Goal: Task Accomplishment & Management: Manage account settings

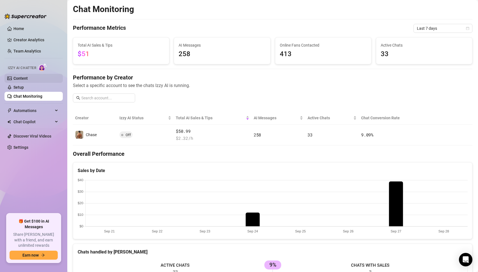
click at [14, 76] on link "Content" at bounding box center [20, 78] width 14 height 4
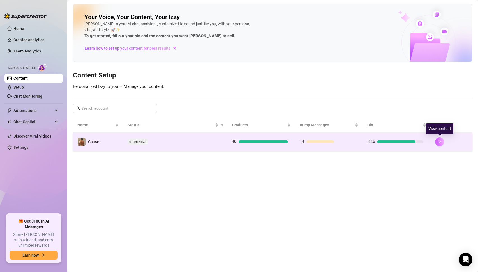
click at [440, 143] on icon "right" at bounding box center [440, 142] width 4 height 4
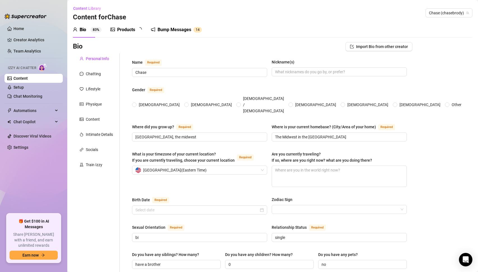
radio input "true"
type input "[DATE]"
click at [20, 88] on link "Setup" at bounding box center [18, 87] width 10 height 4
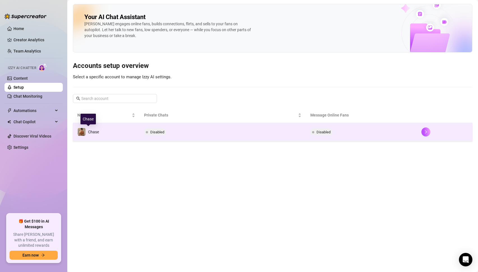
click at [97, 133] on span "Chase" at bounding box center [93, 132] width 11 height 4
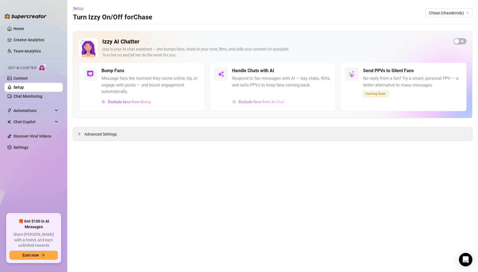
click at [246, 101] on span "Exclude fans from AI Chat" at bounding box center [262, 102] width 46 height 4
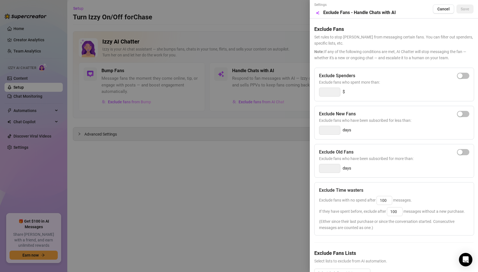
scroll to position [17, 0]
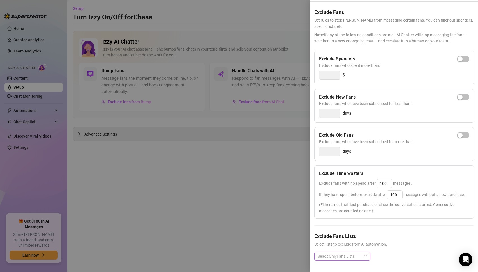
click at [360, 258] on div at bounding box center [340, 256] width 48 height 8
type input "timewasters"
click at [385, 263] on div "Select OnlyFans Lists" at bounding box center [393, 261] width 159 height 18
click at [232, 208] on div at bounding box center [239, 136] width 478 height 272
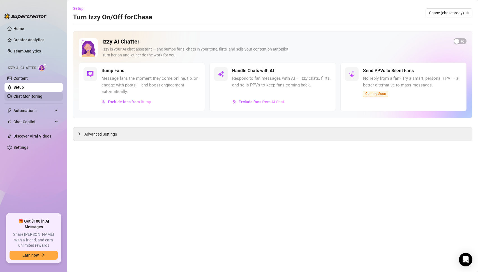
click at [24, 95] on link "Chat Monitoring" at bounding box center [27, 96] width 29 height 4
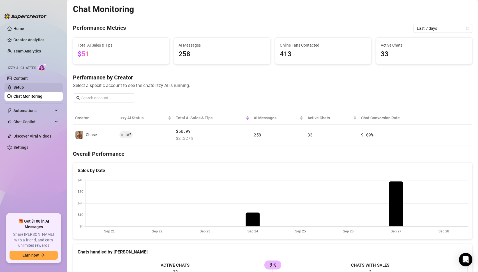
click at [24, 85] on link "Setup" at bounding box center [18, 87] width 10 height 4
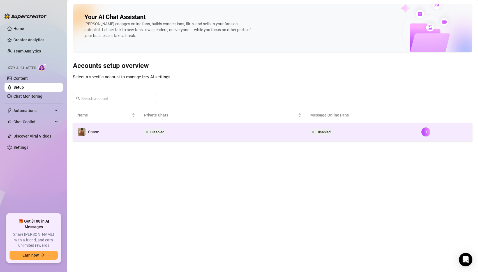
click at [213, 136] on td "Disabled" at bounding box center [223, 132] width 167 height 18
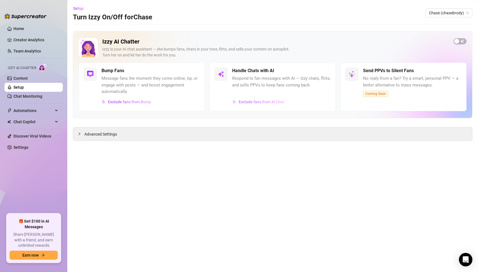
click at [267, 103] on span "Exclude fans from AI Chat" at bounding box center [262, 102] width 46 height 4
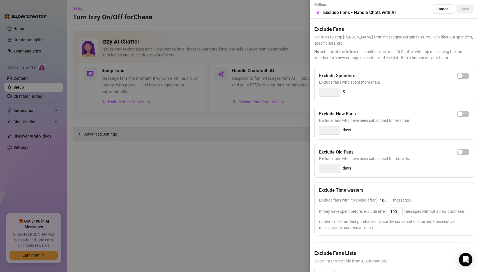
scroll to position [17, 0]
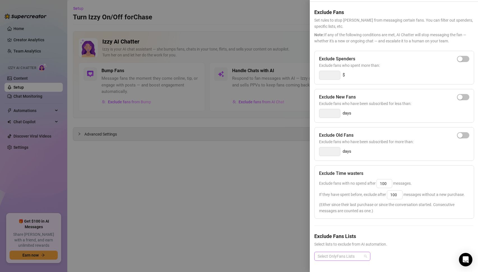
click at [346, 252] on div at bounding box center [340, 256] width 48 height 8
type input "timewasters"
click at [344, 254] on div at bounding box center [340, 256] width 48 height 8
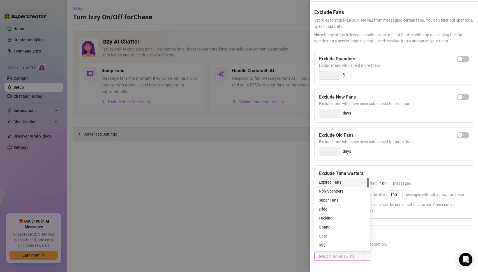
click at [344, 254] on div at bounding box center [340, 256] width 48 height 8
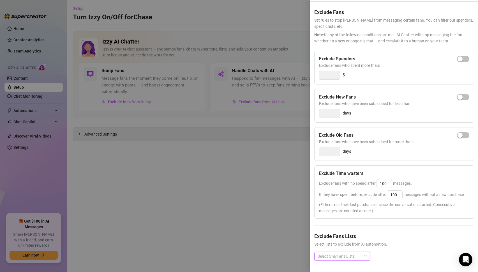
click at [344, 252] on div "Select OnlyFans Lists" at bounding box center [342, 256] width 56 height 9
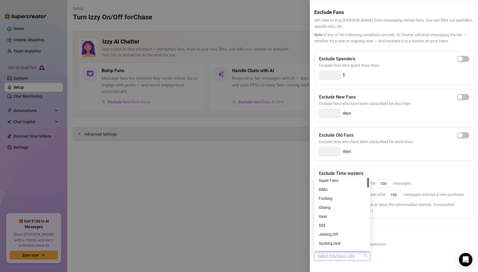
scroll to position [0, 0]
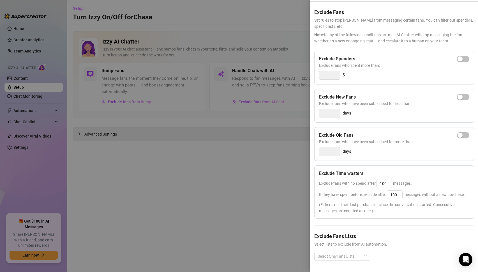
click at [220, 178] on div at bounding box center [239, 136] width 478 height 272
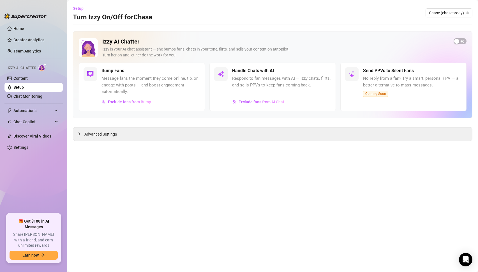
click at [24, 87] on link "Setup" at bounding box center [18, 87] width 10 height 4
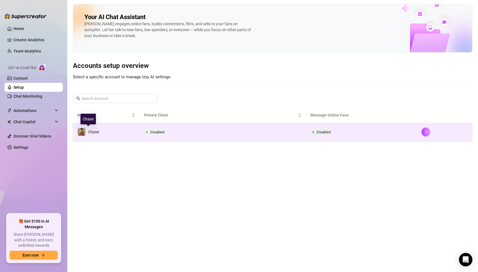
click at [96, 133] on span "Chase" at bounding box center [93, 132] width 11 height 4
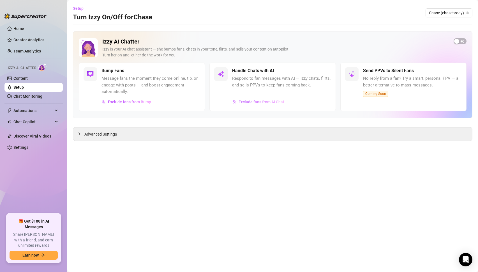
click at [257, 100] on span "Exclude fans from AI Chat" at bounding box center [262, 102] width 46 height 4
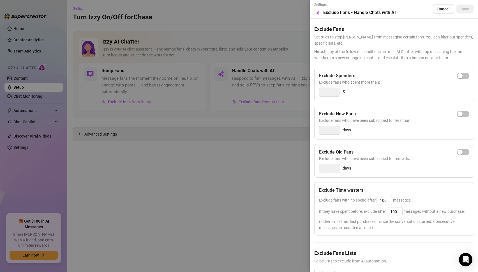
scroll to position [17, 0]
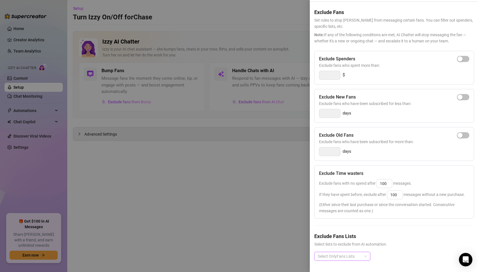
click at [352, 254] on div at bounding box center [340, 256] width 48 height 8
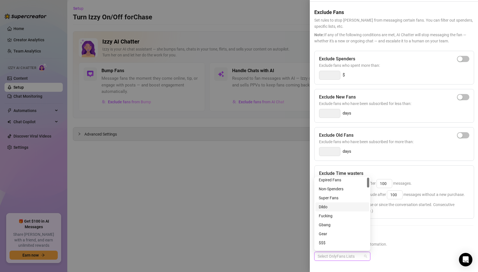
scroll to position [0, 0]
click at [342, 167] on div "Exclude Time wasters Exclude fans with no spend after 100 messages. If they hav…" at bounding box center [394, 191] width 160 height 53
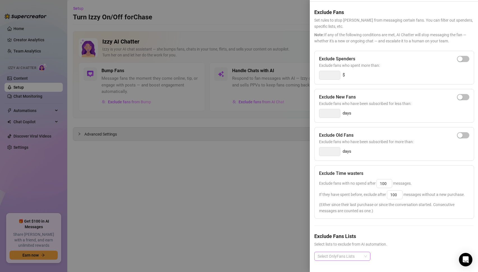
click at [354, 256] on div at bounding box center [340, 256] width 48 height 8
click at [394, 206] on span "(Either since their last purchase or since the conversation started. Consecutiv…" at bounding box center [394, 207] width 150 height 12
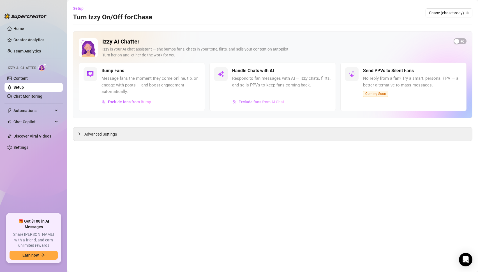
click at [260, 102] on span "Exclude fans from AI Chat" at bounding box center [262, 102] width 46 height 4
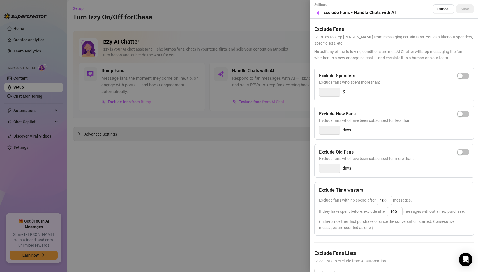
scroll to position [17, 0]
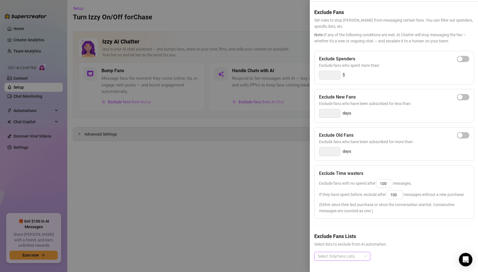
click at [364, 252] on div "Select OnlyFans Lists" at bounding box center [342, 256] width 56 height 9
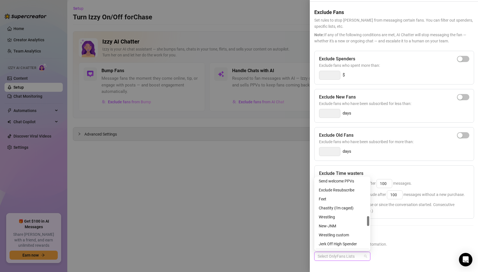
scroll to position [279, 0]
click at [337, 256] on div at bounding box center [340, 256] width 48 height 8
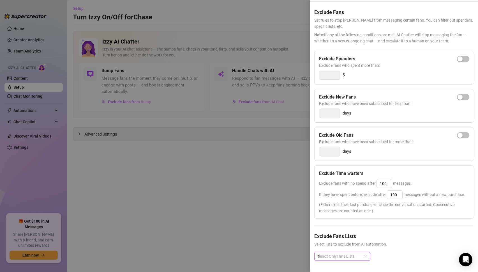
scroll to position [0, 0]
type input "timewasters"
click at [340, 258] on div at bounding box center [340, 256] width 48 height 8
type input "timewaster"
click at [390, 237] on h5 "Exclude Fans Lists" at bounding box center [393, 236] width 159 height 8
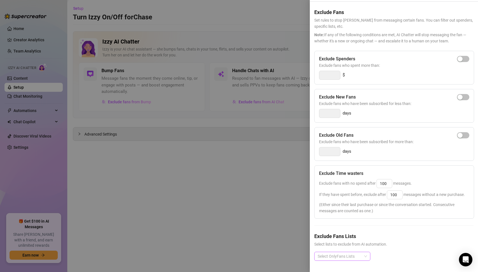
click at [365, 258] on div "Select OnlyFans Lists" at bounding box center [342, 256] width 56 height 9
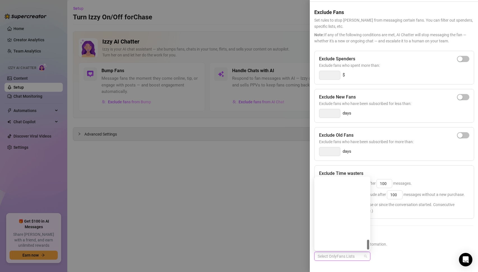
scroll to position [449, 0]
click at [233, 185] on div at bounding box center [239, 136] width 478 height 272
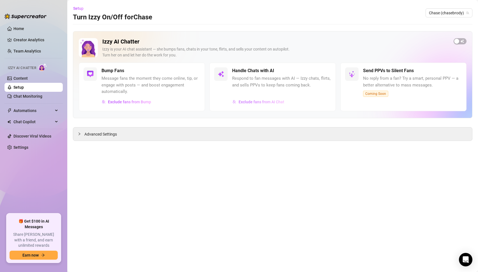
click at [278, 101] on span "Exclude fans from AI Chat" at bounding box center [262, 102] width 46 height 4
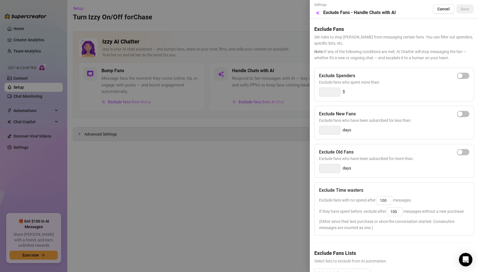
scroll to position [17, 0]
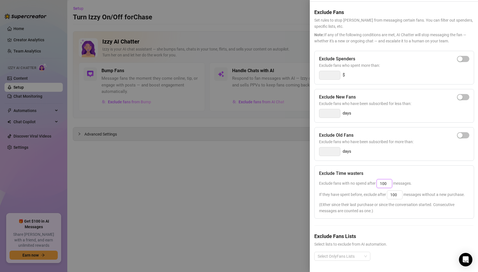
click at [383, 183] on input "100" at bounding box center [384, 183] width 15 height 8
type input "50"
click at [393, 195] on input "100" at bounding box center [394, 194] width 15 height 8
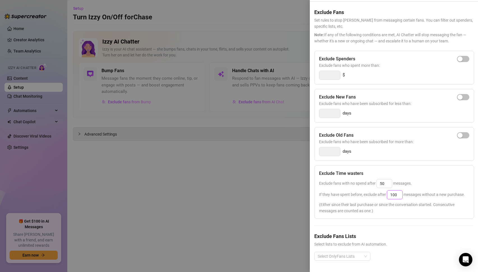
click at [393, 195] on input "100" at bounding box center [394, 194] width 15 height 8
type input "50"
click at [349, 208] on span "(Either since their last purchase or since the conversation started. Consecutiv…" at bounding box center [394, 207] width 150 height 12
click at [256, 176] on div at bounding box center [239, 136] width 478 height 272
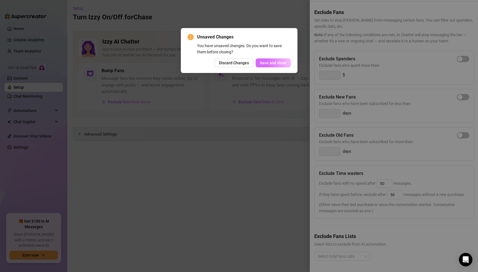
click at [279, 65] on span "Save and close" at bounding box center [273, 63] width 27 height 4
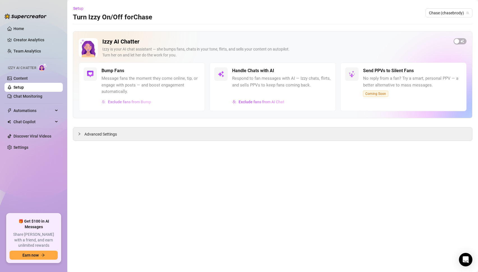
click at [138, 100] on span "Exclude fans from Bump" at bounding box center [129, 102] width 43 height 4
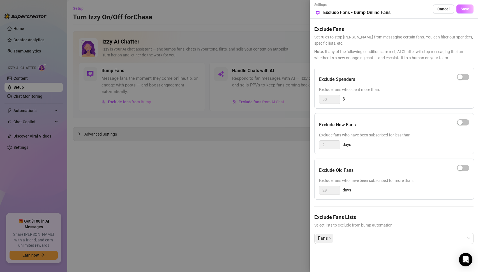
click at [466, 11] on span "Save" at bounding box center [465, 9] width 9 height 4
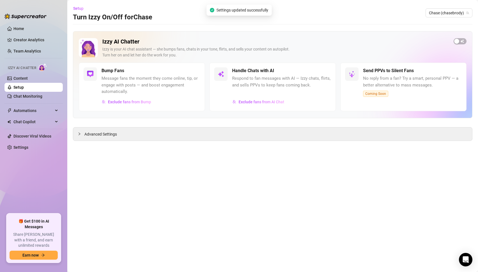
click at [459, 38] on div "Izzy AI Chatter Izzy is your AI chat assistant — she bumps fans, chats in your …" at bounding box center [273, 74] width 400 height 87
click at [460, 40] on span "button" at bounding box center [460, 41] width 13 height 6
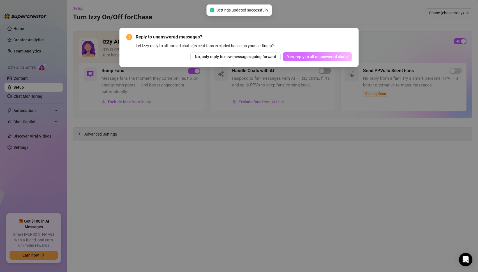
click at [312, 56] on span "Yes, reply to all unanswered chats" at bounding box center [317, 56] width 61 height 4
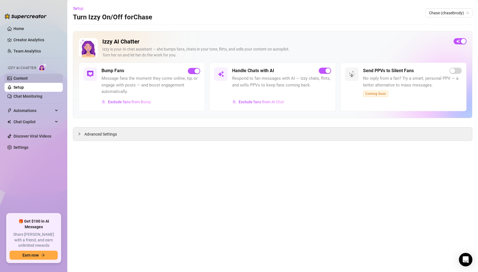
click at [18, 77] on link "Content" at bounding box center [20, 78] width 14 height 4
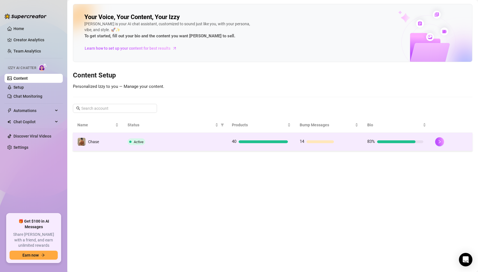
click at [158, 135] on td "Active" at bounding box center [175, 142] width 104 height 18
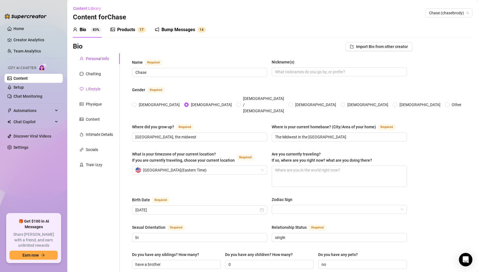
click at [93, 88] on div "Lifestyle" at bounding box center [93, 89] width 15 height 6
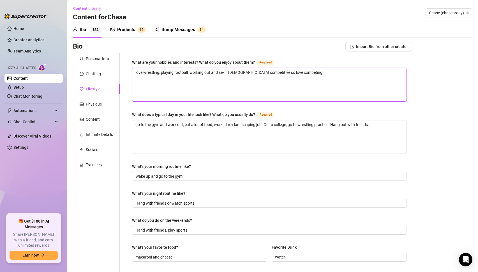
drag, startPoint x: 172, startPoint y: 82, endPoint x: 134, endPoint y: 53, distance: 48.2
click at [134, 53] on div "Bio Import Bio from other creator Personal Info Chatting Lifestyle Physique Con…" at bounding box center [243, 253] width 340 height 422
click at [163, 122] on textarea "go to the gym and work out, eat a lot of food, work at my landscaping job. Go t…" at bounding box center [269, 136] width 274 height 33
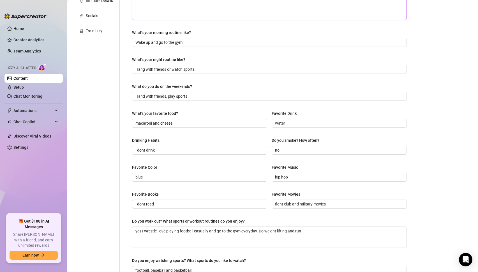
scroll to position [208, 0]
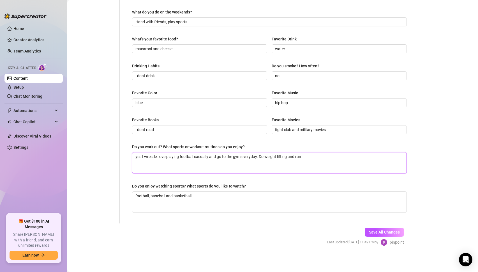
drag, startPoint x: 142, startPoint y: 155, endPoint x: 112, endPoint y: 154, distance: 30.0
click at [112, 154] on div "Personal Info Chatting Lifestyle Physique Content Intimate Details Socials Trai…" at bounding box center [243, 34] width 340 height 378
click at [232, 167] on textarea "I wrestle, love playing football casually and go to the gym everyday. Do weight…" at bounding box center [269, 162] width 274 height 21
type textarea "I wrestle, love playing football casually and go to the gym everyday. Do weight…"
click at [317, 162] on textarea "I wrestle, love playing football casually and go to the gym everyday. Do weight…" at bounding box center [269, 162] width 274 height 21
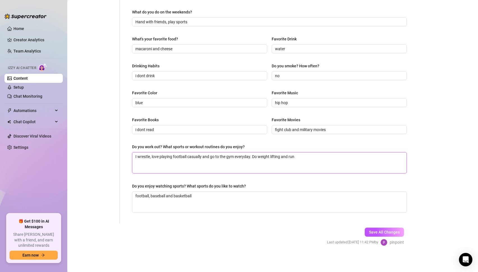
click at [231, 156] on textarea "I wrestle, love playing football casually and go to the gym everyday. Do weight…" at bounding box center [269, 162] width 274 height 21
drag, startPoint x: 196, startPoint y: 195, endPoint x: 102, endPoint y: 185, distance: 95.1
click at [102, 185] on div "Personal Info Chatting Lifestyle Physique Content Intimate Details Socials Trai…" at bounding box center [243, 34] width 340 height 378
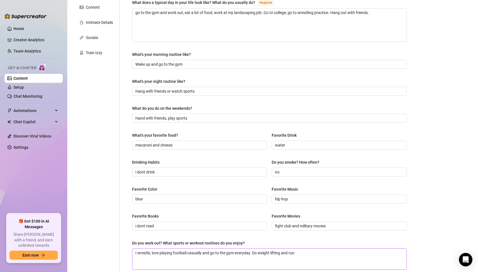
scroll to position [104, 0]
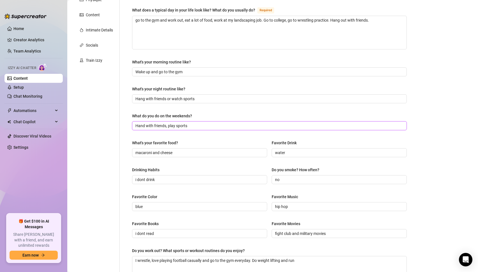
drag, startPoint x: 194, startPoint y: 125, endPoint x: 118, endPoint y: 125, distance: 76.0
click at [118, 125] on div "Personal Info Chatting Lifestyle Physique Content Intimate Details Socials Trai…" at bounding box center [243, 138] width 340 height 378
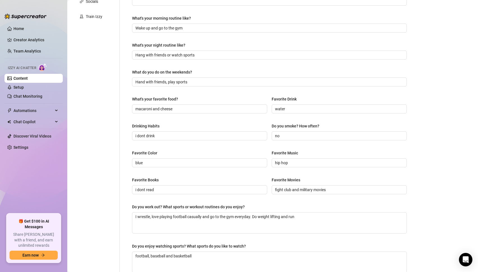
scroll to position [149, 0]
click at [21, 87] on link "Setup" at bounding box center [18, 87] width 10 height 4
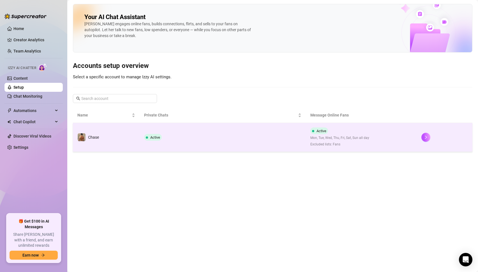
click at [163, 137] on div "Active" at bounding box center [154, 137] width 20 height 7
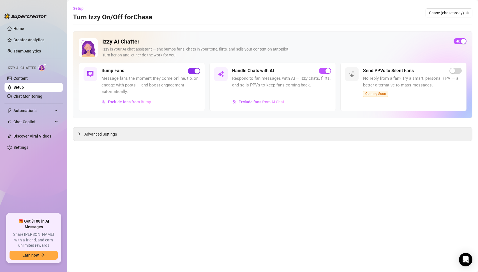
click at [192, 70] on span "button" at bounding box center [194, 71] width 12 height 6
click at [114, 134] on span "Advanced Settings" at bounding box center [100, 134] width 33 height 6
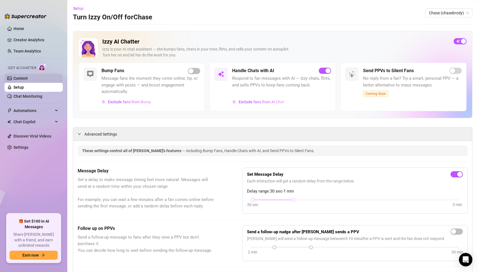
click at [19, 78] on link "Content" at bounding box center [20, 78] width 14 height 4
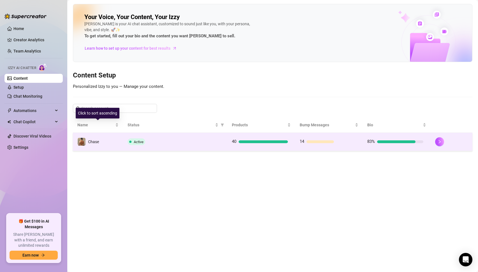
click at [118, 142] on td "Chase" at bounding box center [98, 142] width 50 height 18
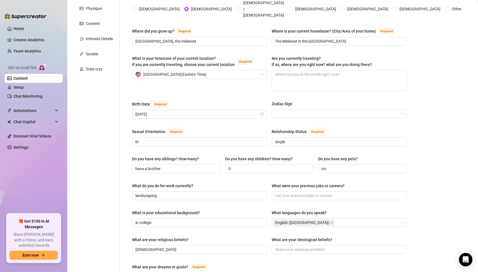
scroll to position [99, 0]
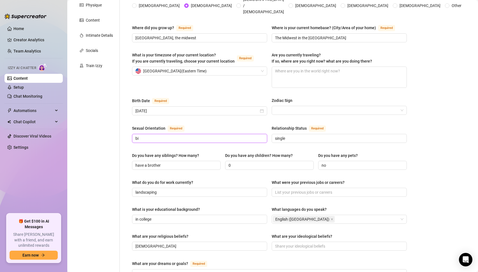
drag, startPoint x: 162, startPoint y: 126, endPoint x: 118, endPoint y: 125, distance: 43.8
click at [118, 125] on div "Personal Info Chatting Lifestyle Physique Content Intimate Details Socials Trai…" at bounding box center [243, 189] width 340 height 471
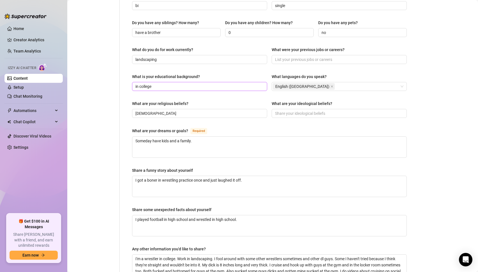
scroll to position [233, 0]
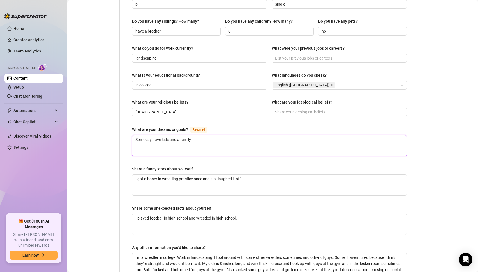
drag, startPoint x: 198, startPoint y: 131, endPoint x: 126, endPoint y: 125, distance: 72.1
click at [126, 125] on div "Name Required Chase Nickname(s) Gender Required Female Male Non-Binary / Gender…" at bounding box center [266, 55] width 293 height 471
drag, startPoint x: 261, startPoint y: 169, endPoint x: 62, endPoint y: 156, distance: 199.3
click at [62, 156] on div "Home Creator Analytics Team Analytics Izzy AI Chatter Content Setup Chat Monito…" at bounding box center [239, 136] width 478 height 272
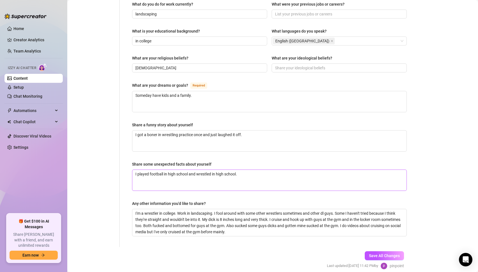
scroll to position [290, 0]
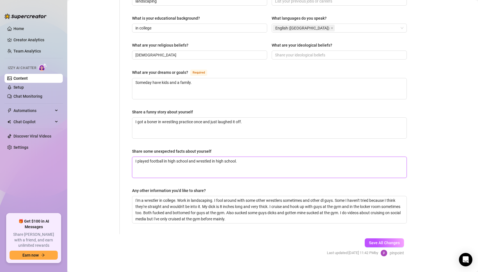
drag, startPoint x: 245, startPoint y: 150, endPoint x: 104, endPoint y: 146, distance: 141.4
drag, startPoint x: 236, startPoint y: 210, endPoint x: 94, endPoint y: 162, distance: 149.2
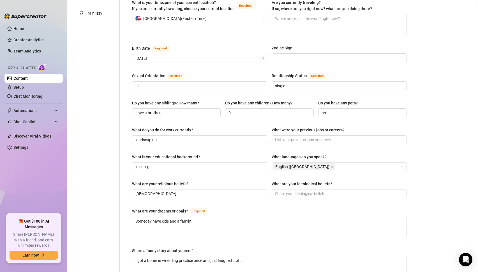
scroll to position [0, 0]
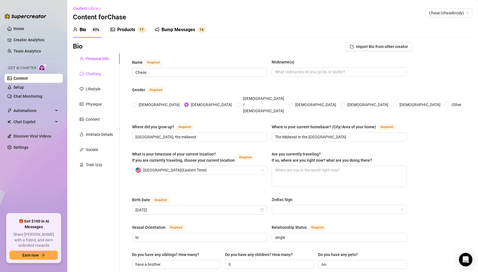
click at [96, 76] on div "Chatting" at bounding box center [93, 74] width 15 height 6
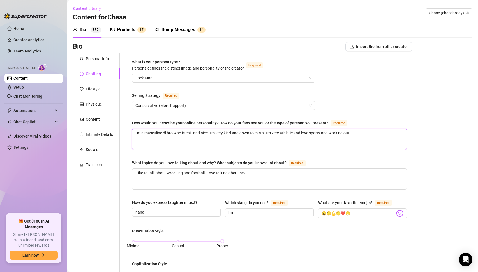
click at [194, 136] on textarea "I'm a masculine dl bro who is chill and nice. I'm very kind and down to earth. …" at bounding box center [269, 139] width 274 height 21
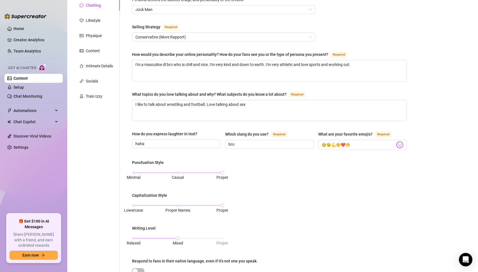
scroll to position [69, 0]
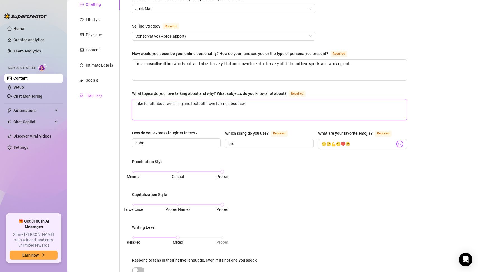
drag, startPoint x: 256, startPoint y: 103, endPoint x: 89, endPoint y: 94, distance: 166.8
click at [89, 94] on div "Personal Info Chatting Lifestyle Physique Content Intimate Details Socials Trai…" at bounding box center [243, 193] width 340 height 419
click at [162, 142] on input "haha" at bounding box center [175, 143] width 81 height 6
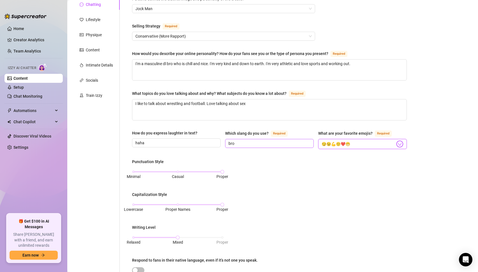
drag, startPoint x: 352, startPoint y: 144, endPoint x: 285, endPoint y: 140, distance: 67.7
click at [285, 140] on div "How do you express laughter in text? haha Which slang do you use? Required bro …" at bounding box center [269, 142] width 275 height 24
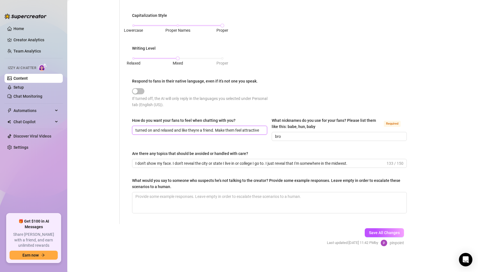
click at [217, 127] on input "turned on and relaxed and like theyre a friend. Make them feel attractive" at bounding box center [198, 130] width 127 height 6
drag, startPoint x: 173, startPoint y: 161, endPoint x: 375, endPoint y: 161, distance: 202.2
click at [375, 161] on input "I don't show my face. I don't reveal the city or state I live in or college I g…" at bounding box center [260, 163] width 250 height 6
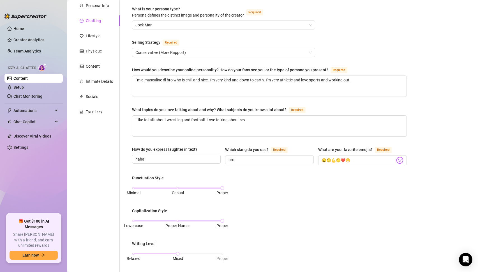
scroll to position [0, 0]
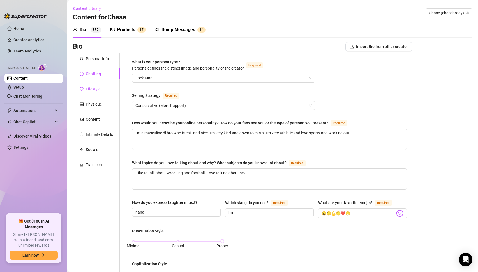
click at [92, 89] on div "Lifestyle" at bounding box center [93, 89] width 15 height 6
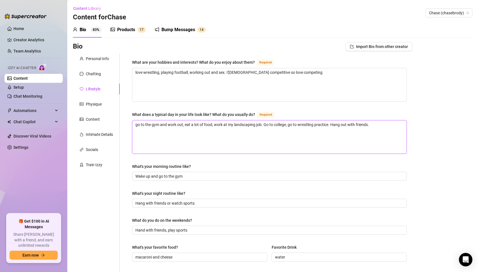
click at [192, 123] on textarea "go to the gym and work out, eat a lot of food, work at my landscaping job. Go t…" at bounding box center [269, 136] width 274 height 33
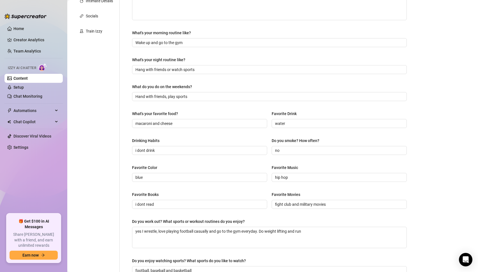
scroll to position [135, 0]
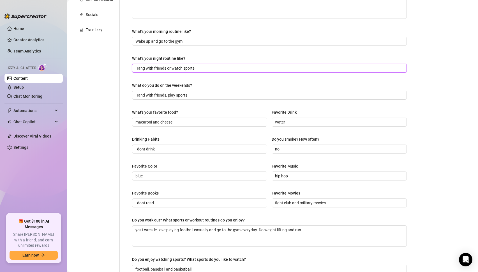
click at [167, 70] on input "Hang with friends or watch sports" at bounding box center [268, 68] width 267 height 6
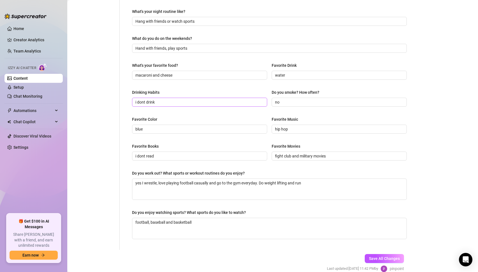
scroll to position [183, 0]
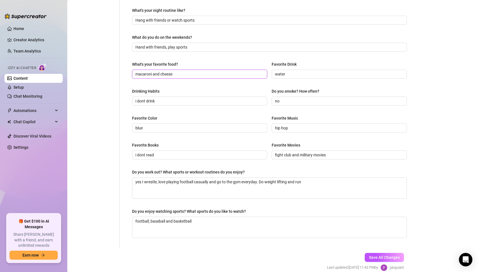
click at [169, 72] on input "macaroni and cheese" at bounding box center [198, 74] width 127 height 6
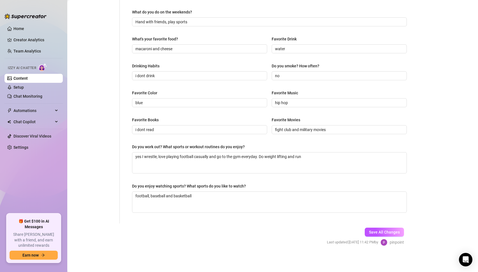
scroll to position [0, 0]
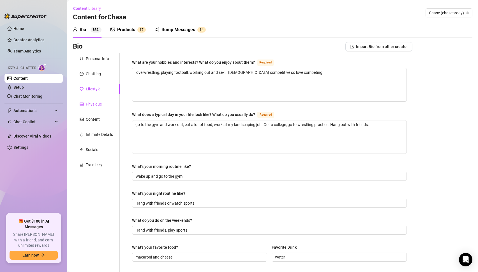
click at [95, 103] on div "Physique" at bounding box center [94, 104] width 16 height 6
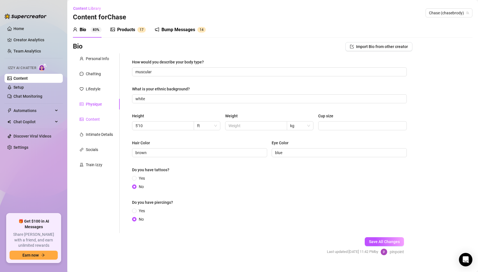
click at [93, 117] on div "Content" at bounding box center [93, 119] width 14 height 6
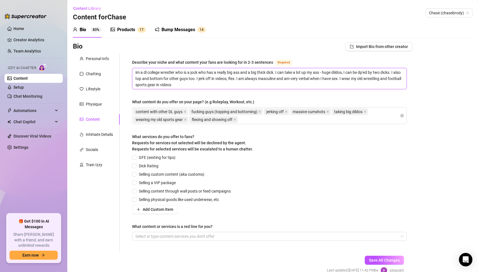
drag, startPoint x: 193, startPoint y: 84, endPoint x: 107, endPoint y: 64, distance: 88.2
click at [107, 64] on div "Personal Info Chatting Lifestyle Physique Content Intimate Details Socials Trai…" at bounding box center [243, 152] width 340 height 198
click at [248, 119] on div "content with other DL guys fucking guys (topping and bottoming) jerking off mas…" at bounding box center [266, 116] width 267 height 16
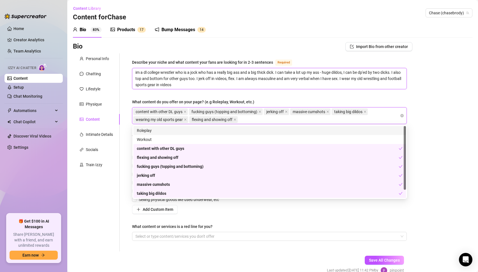
click at [403, 84] on textarea "im a dl college wrestler who is a jock who has a really big ass and a big thick…" at bounding box center [269, 78] width 274 height 21
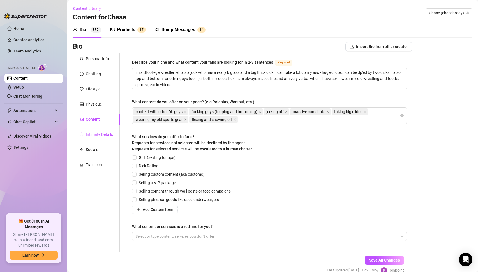
click at [95, 136] on div "Intimate Details" at bounding box center [99, 134] width 27 height 6
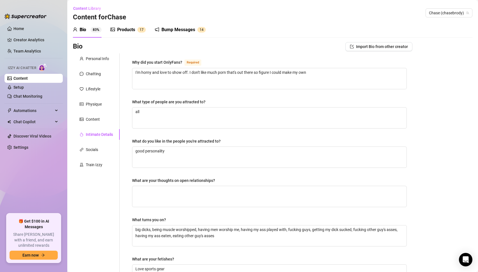
scroll to position [112, 0]
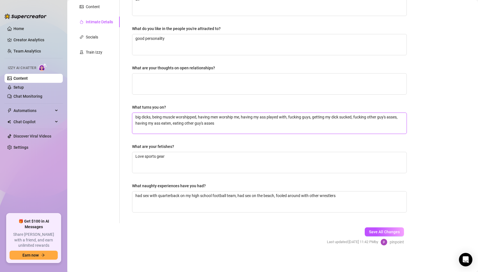
drag, startPoint x: 222, startPoint y: 125, endPoint x: 115, endPoint y: 102, distance: 109.5
click at [115, 102] on div "Personal Info Chatting Lifestyle Physique Content Intimate Details Socials Trai…" at bounding box center [243, 82] width 340 height 282
click at [213, 197] on textarea "had sex with quarterback on my high school football team, had sex on the beach,…" at bounding box center [269, 201] width 274 height 21
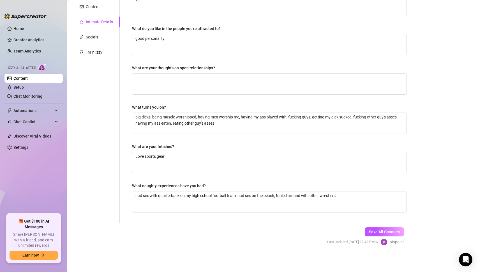
scroll to position [85, 0]
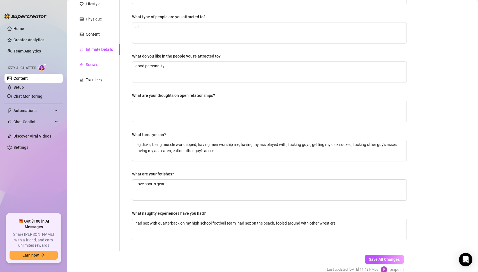
click at [90, 66] on div "Socials" at bounding box center [92, 64] width 12 height 6
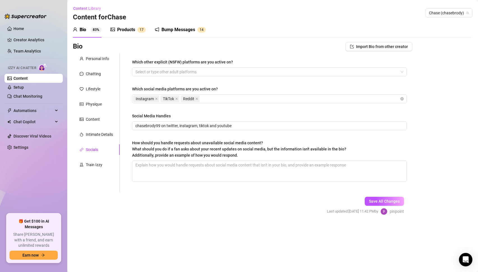
scroll to position [0, 0]
click at [99, 167] on div "Train Izzy" at bounding box center [94, 165] width 17 height 6
